Goal: Navigation & Orientation: Find specific page/section

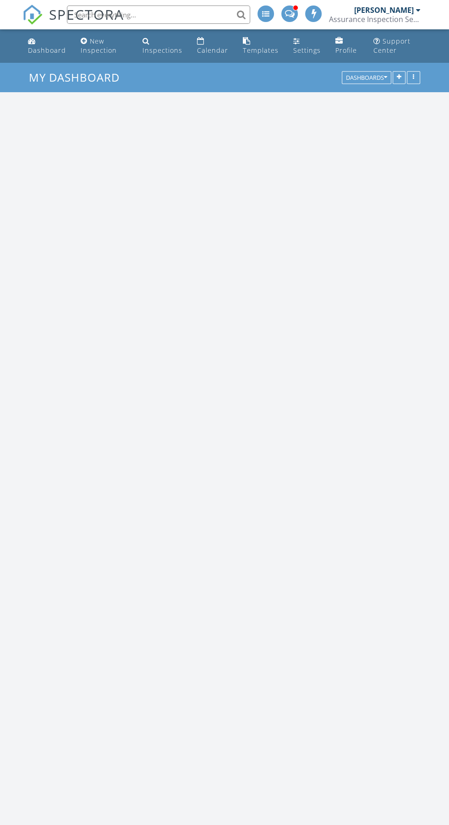
scroll to position [1384, 449]
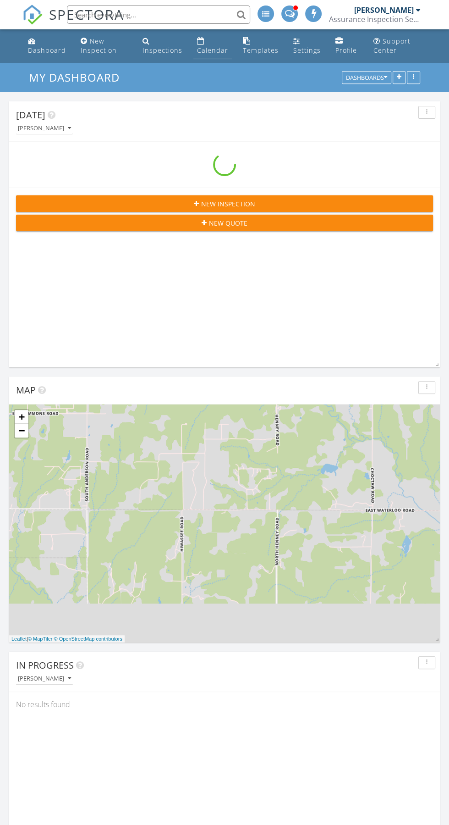
click at [198, 42] on div "Calendar" at bounding box center [200, 40] width 7 height 7
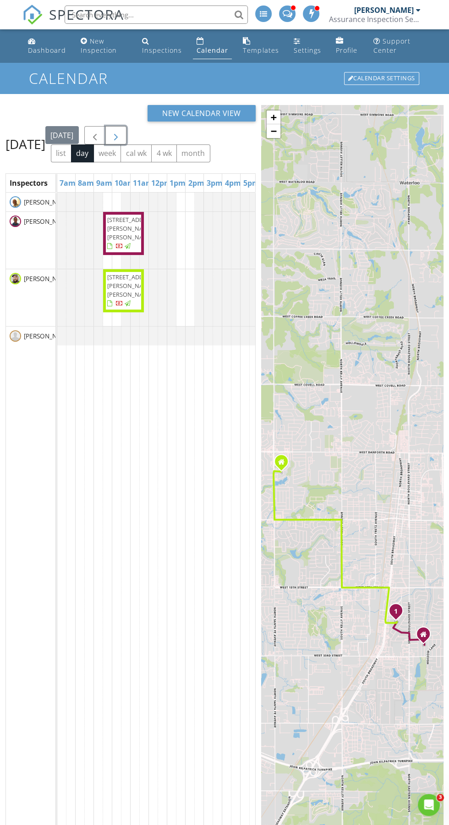
click at [121, 139] on span "button" at bounding box center [115, 135] width 11 height 11
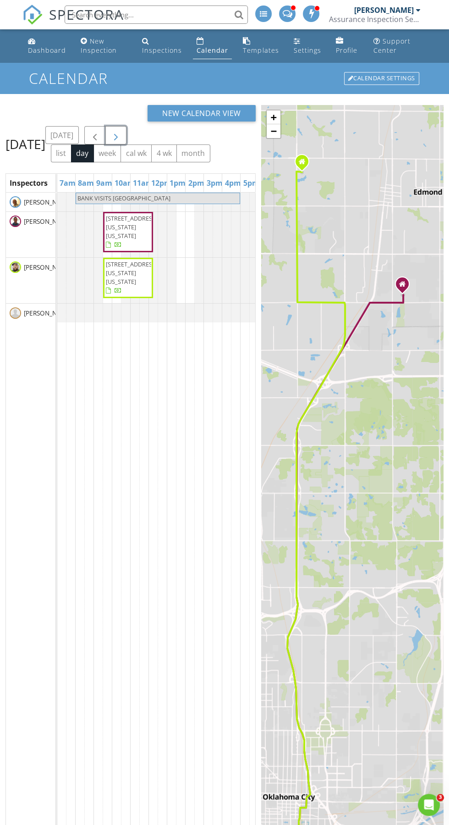
click at [121, 141] on span "button" at bounding box center [115, 135] width 11 height 11
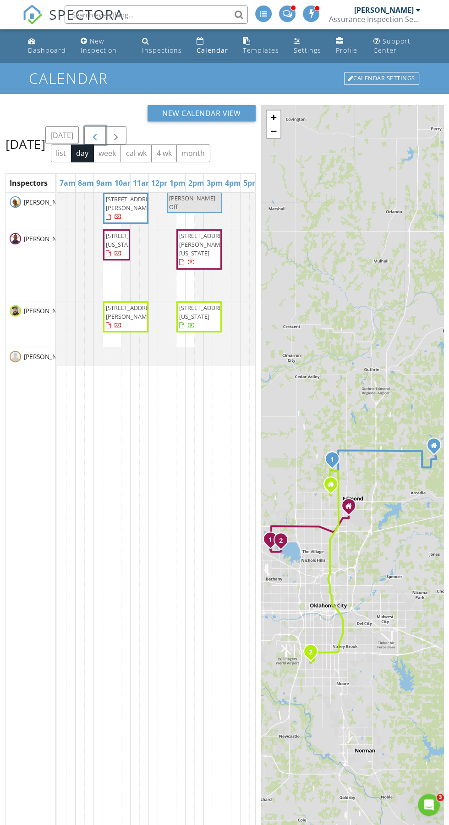
click at [106, 130] on button "button" at bounding box center [95, 135] width 22 height 19
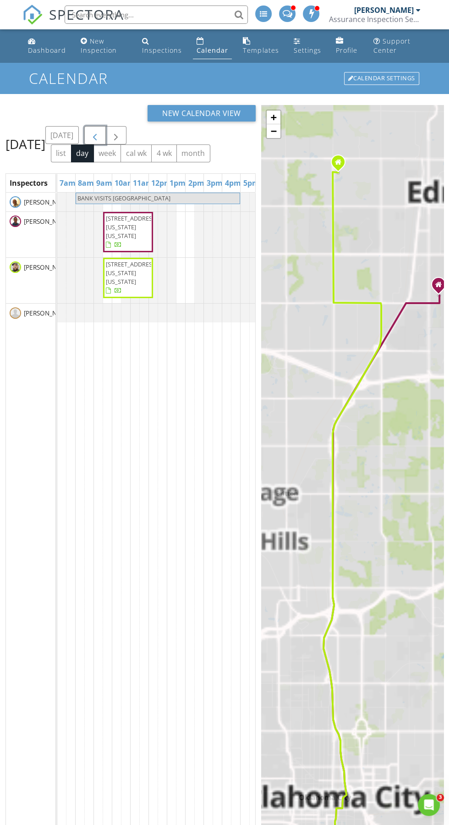
click at [100, 140] on span "button" at bounding box center [94, 135] width 11 height 11
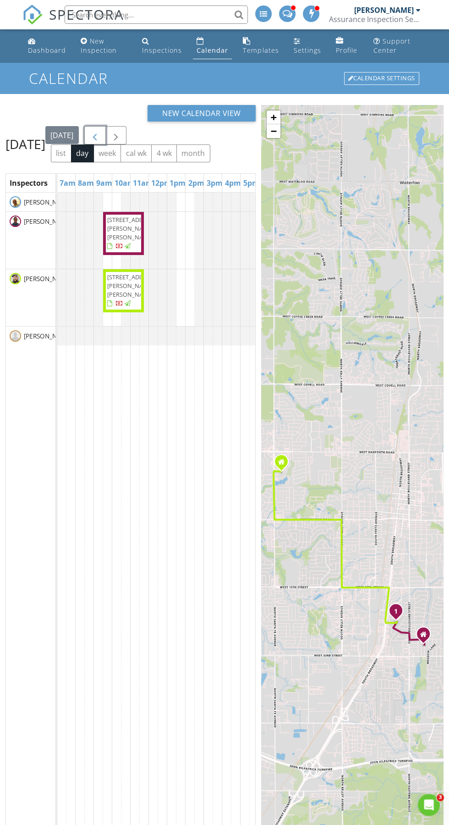
click at [100, 139] on span "button" at bounding box center [94, 135] width 11 height 11
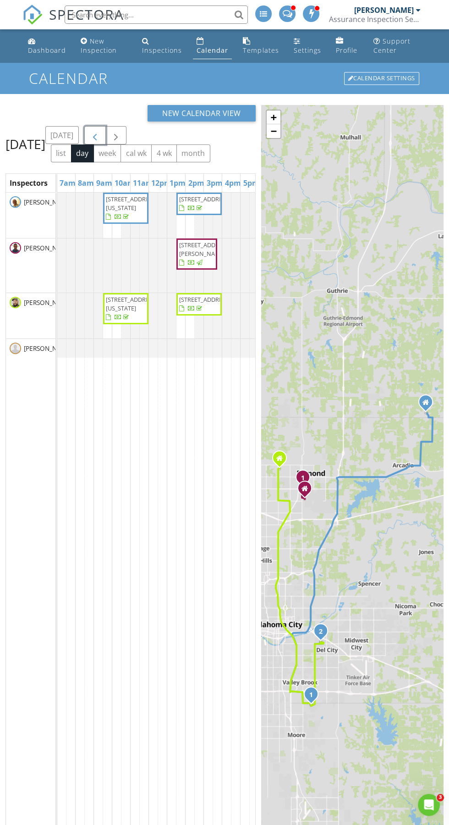
click at [100, 141] on span "button" at bounding box center [94, 135] width 11 height 11
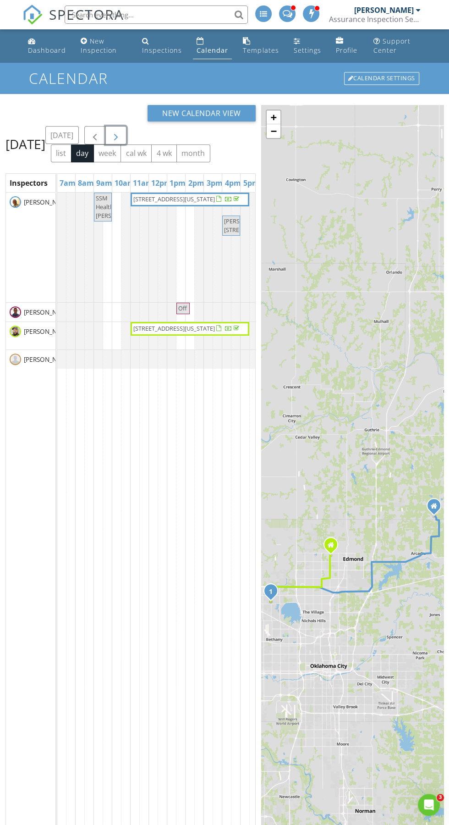
click at [121, 141] on span "button" at bounding box center [115, 135] width 11 height 11
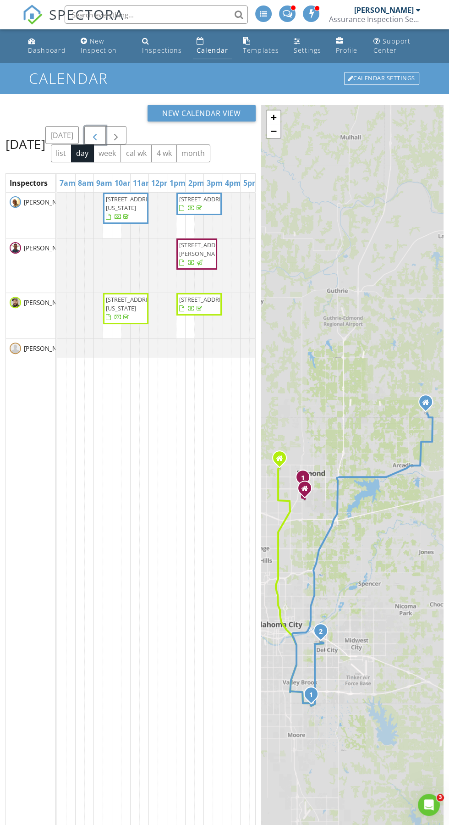
click at [100, 141] on span "button" at bounding box center [94, 135] width 11 height 11
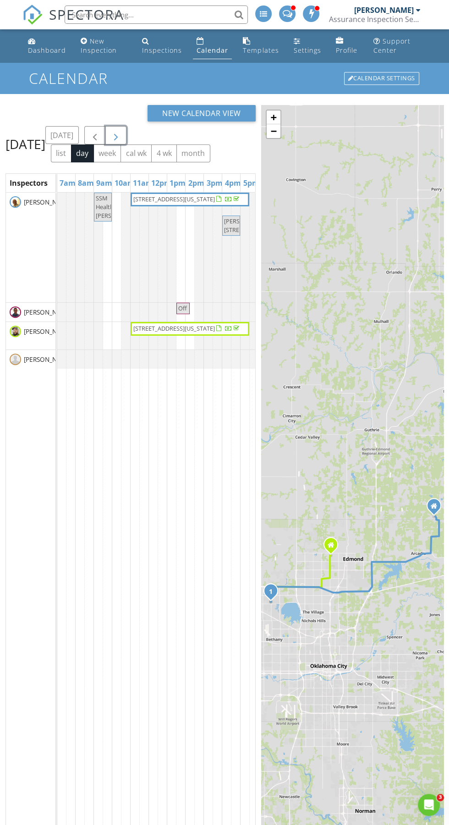
click at [121, 141] on span "button" at bounding box center [115, 135] width 11 height 11
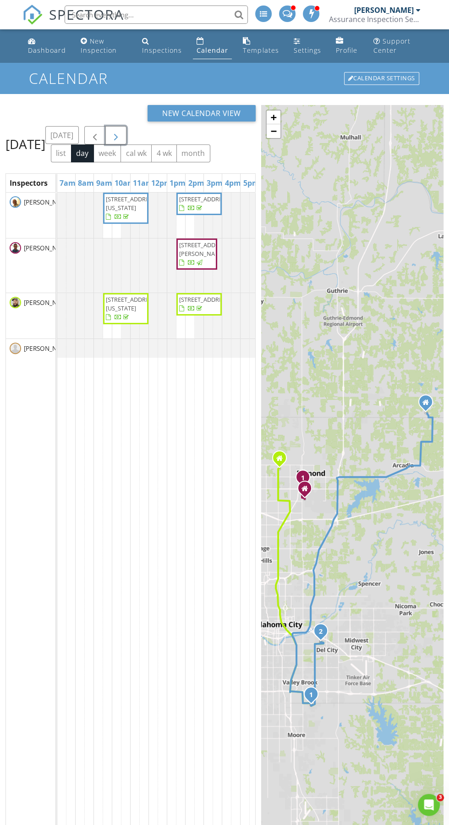
click at [121, 140] on span "button" at bounding box center [115, 135] width 11 height 11
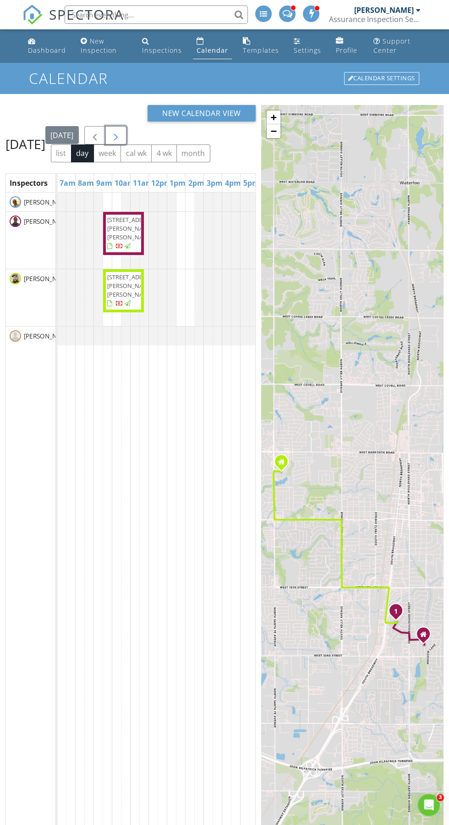
click at [121, 141] on span "button" at bounding box center [115, 135] width 11 height 11
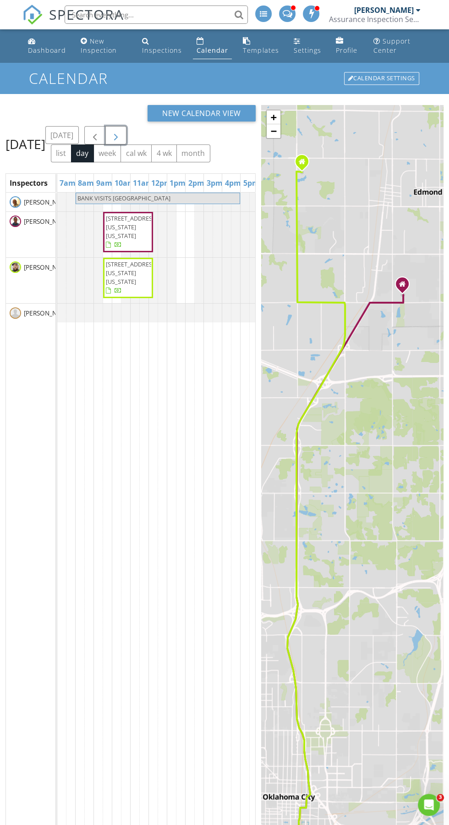
click at [121, 141] on span "button" at bounding box center [115, 135] width 11 height 11
